Goal: Information Seeking & Learning: Learn about a topic

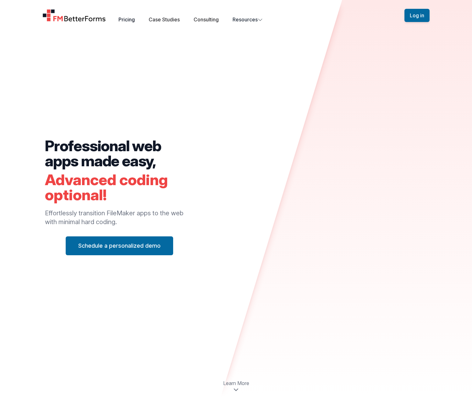
click at [129, 19] on link "Pricing" at bounding box center [127, 19] width 16 height 6
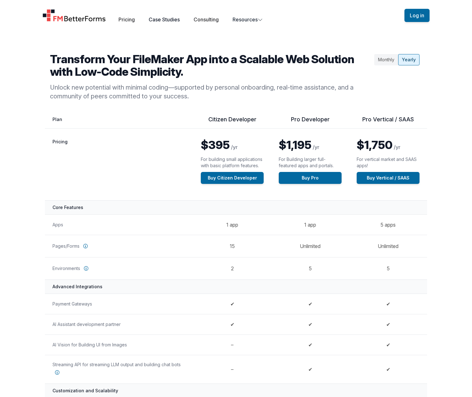
click at [169, 19] on link "Case Studies" at bounding box center [164, 19] width 31 height 6
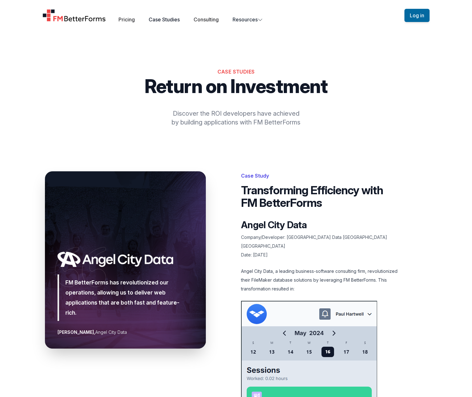
click at [167, 19] on link "Case Studies" at bounding box center [164, 19] width 31 height 6
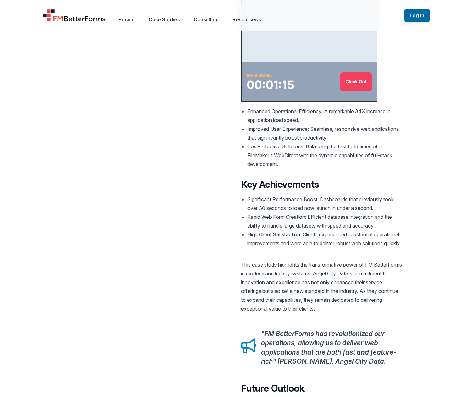
scroll to position [503, 0]
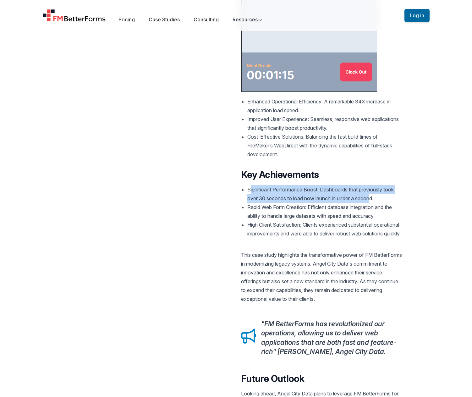
drag, startPoint x: 251, startPoint y: 182, endPoint x: 372, endPoint y: 190, distance: 121.6
click at [372, 190] on li "Significant Performance Boost: Dashboards that previously took over 30 seconds …" at bounding box center [324, 194] width 155 height 18
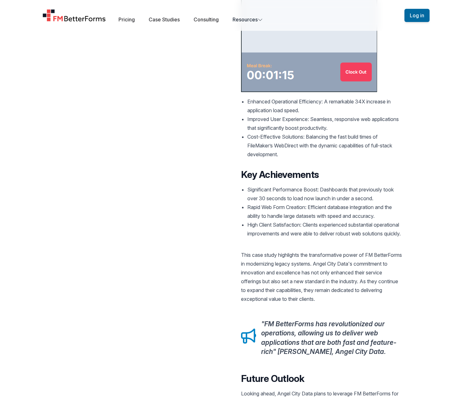
click at [351, 208] on li "Rapid Web Form Creation: Efficient database integration and the ability to hand…" at bounding box center [324, 212] width 155 height 18
drag, startPoint x: 251, startPoint y: 198, endPoint x: 385, endPoint y: 201, distance: 133.9
click at [385, 203] on li "Rapid Web Form Creation: Efficient database integration and the ability to hand…" at bounding box center [324, 212] width 155 height 18
click at [320, 221] on li "High Client Satisfaction: Clients experienced substantial operational improveme…" at bounding box center [324, 229] width 155 height 18
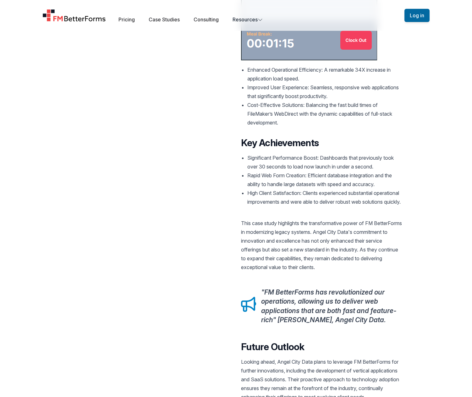
scroll to position [534, 0]
drag, startPoint x: 254, startPoint y: 168, endPoint x: 314, endPoint y: 168, distance: 60.0
click at [303, 171] on li "Rapid Web Form Creation: Efficient database integration and the ability to hand…" at bounding box center [324, 180] width 155 height 18
click at [337, 171] on li "Rapid Web Form Creation: Efficient database integration and the ability to hand…" at bounding box center [324, 180] width 155 height 18
click at [294, 189] on li "High Client Satisfaction: Clients experienced substantial operational improveme…" at bounding box center [324, 198] width 155 height 18
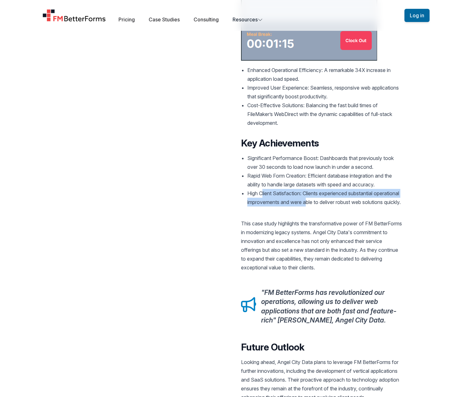
drag, startPoint x: 263, startPoint y: 187, endPoint x: 339, endPoint y: 189, distance: 75.5
click at [339, 189] on li "High Client Satisfaction: Clients experienced substantial operational improveme…" at bounding box center [324, 198] width 155 height 18
click at [328, 199] on li "High Client Satisfaction: Clients experienced substantial operational improveme…" at bounding box center [324, 198] width 155 height 18
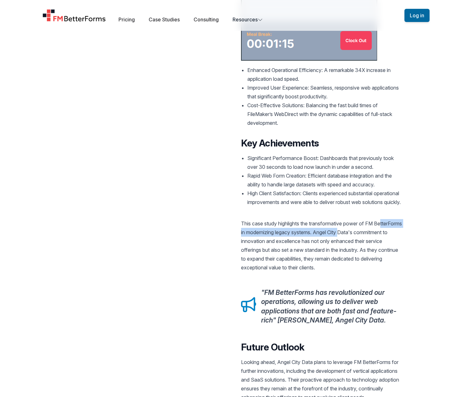
drag, startPoint x: 247, startPoint y: 230, endPoint x: 374, endPoint y: 231, distance: 126.7
click at [374, 231] on p "This case study highlights the transformative power of FM BetterForms in modern…" at bounding box center [321, 245] width 161 height 53
click at [295, 248] on p "This case study highlights the transformative power of FM BetterForms in modern…" at bounding box center [321, 245] width 161 height 53
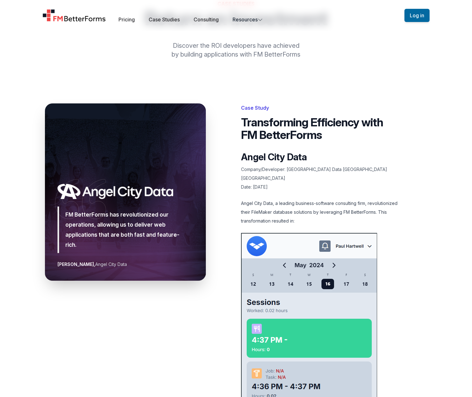
scroll to position [0, 0]
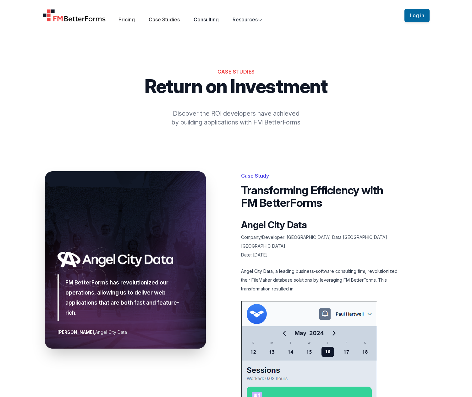
click at [205, 20] on link "Consulting" at bounding box center [206, 19] width 25 height 6
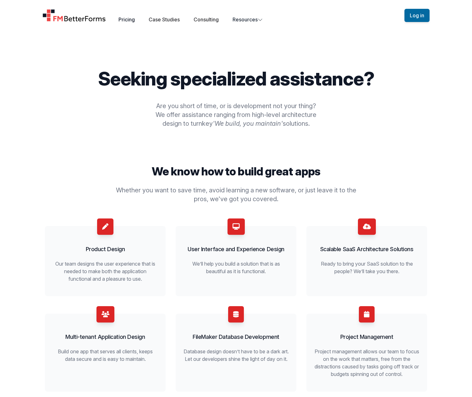
click at [131, 20] on link "Pricing" at bounding box center [127, 19] width 16 height 6
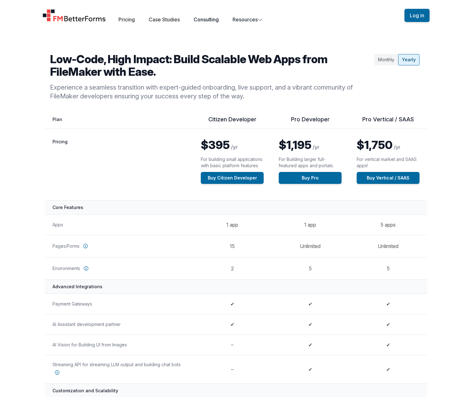
click at [219, 18] on link "Consulting" at bounding box center [206, 19] width 25 height 6
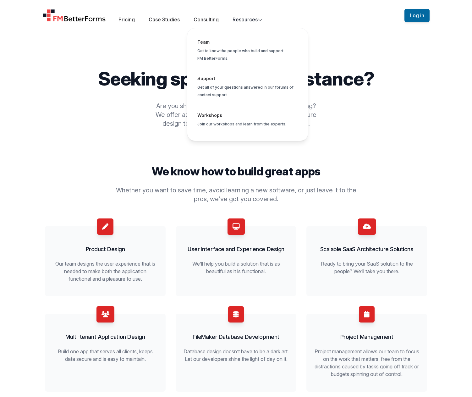
click at [251, 18] on button "Resources Team Get to know the people who build and support FM BetterForms. Sup…" at bounding box center [248, 20] width 30 height 8
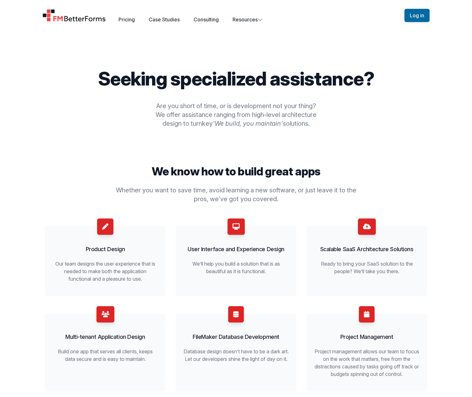
click at [93, 69] on div "Delfs' Engineering Seeking specialized assistance? Are you short of time, or is…" at bounding box center [236, 100] width 402 height 125
